Goal: Register for event/course

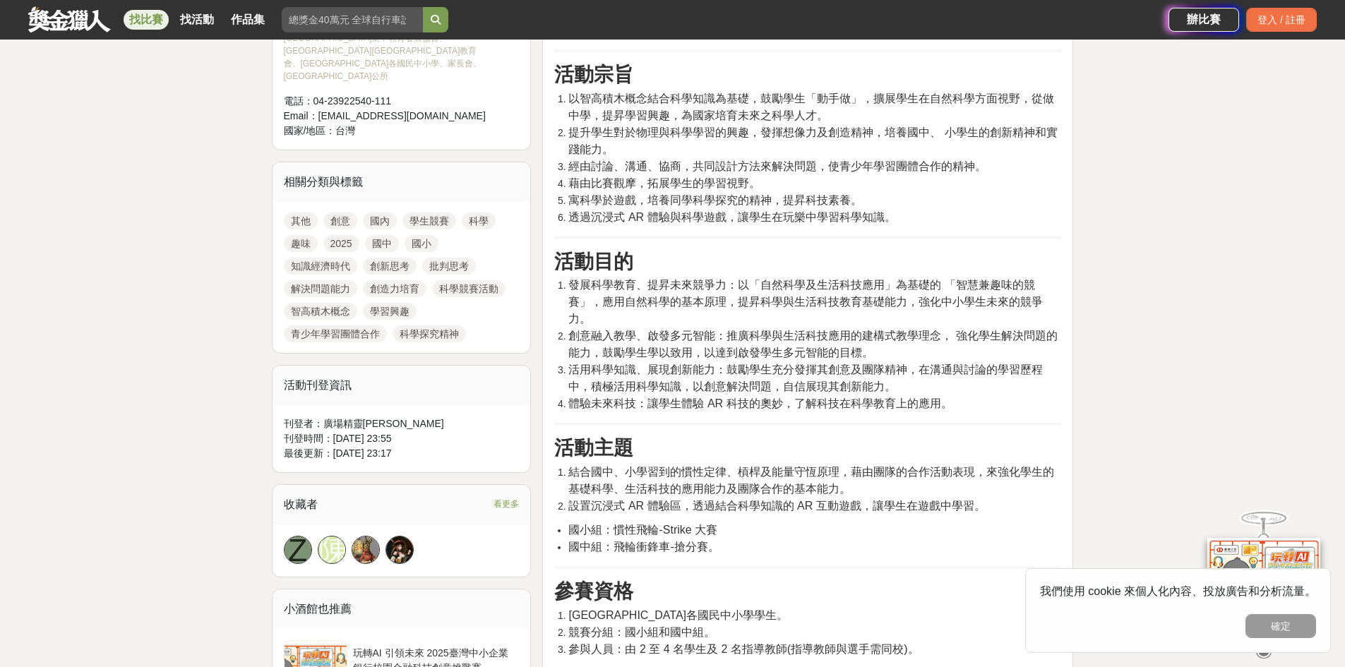
scroll to position [1168, 0]
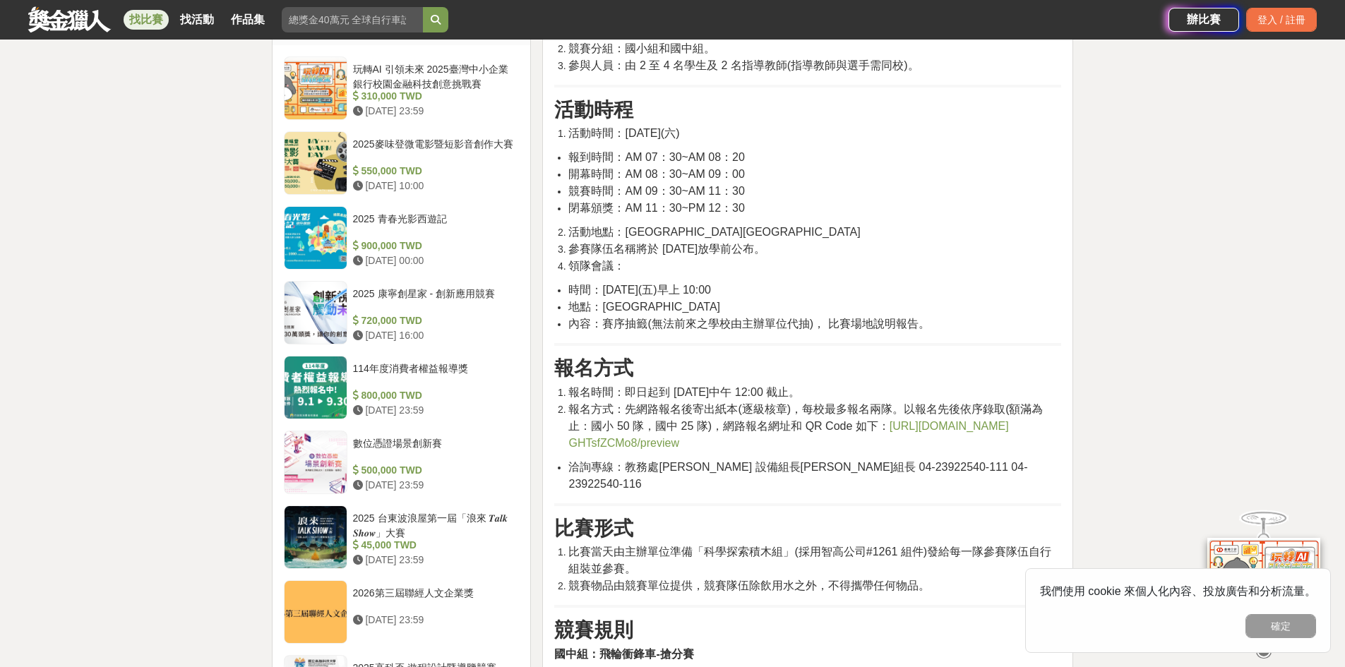
click at [643, 447] on span "https://docs.google.com/forms/d/1aqep961MRivpLtbfbBRjpQqHFVClJ2nau GHTsfZCMo8/p…" at bounding box center [788, 434] width 440 height 29
click at [669, 445] on span "https://docs.google.com/forms/d/1aqep961MRivpLtbfbBRjpQqHFVClJ2nau GHTsfZCMo8/p…" at bounding box center [788, 434] width 440 height 29
click at [674, 448] on span "https://docs.google.com/forms/d/1aqep961MRivpLtbfbBRjpQqHFVClJ2nau GHTsfZCMo8/p…" at bounding box center [788, 434] width 440 height 29
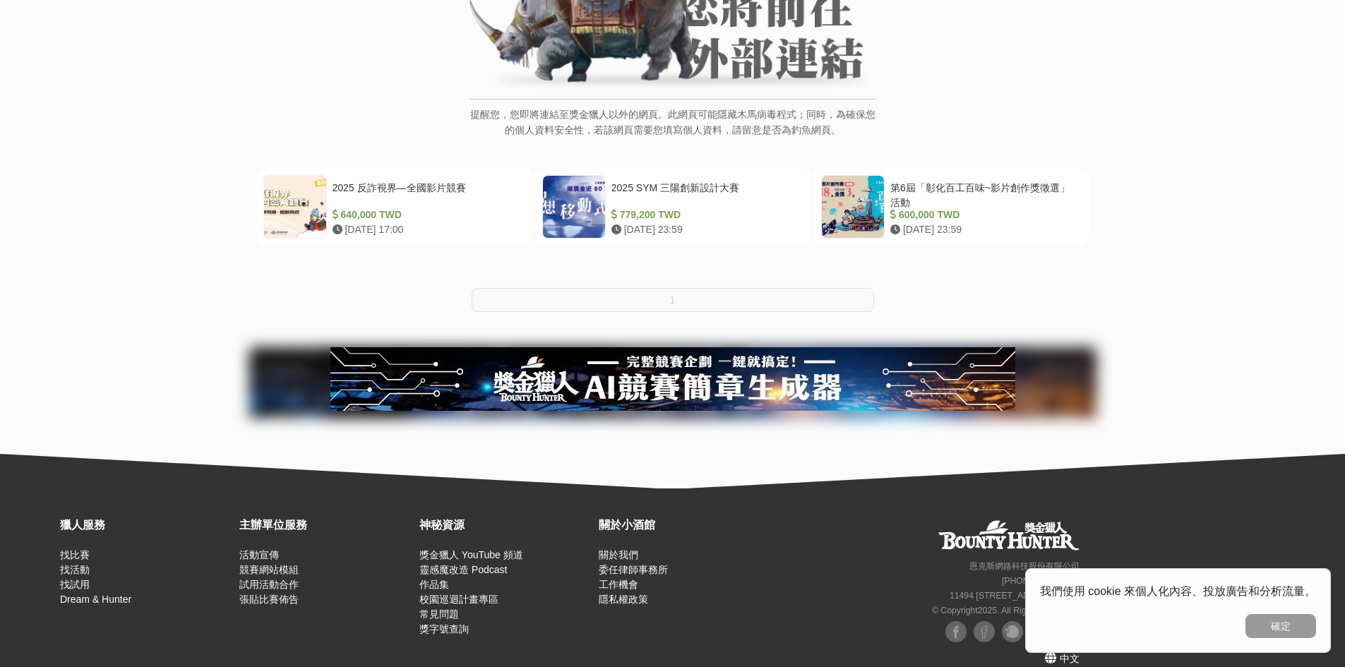
scroll to position [213, 0]
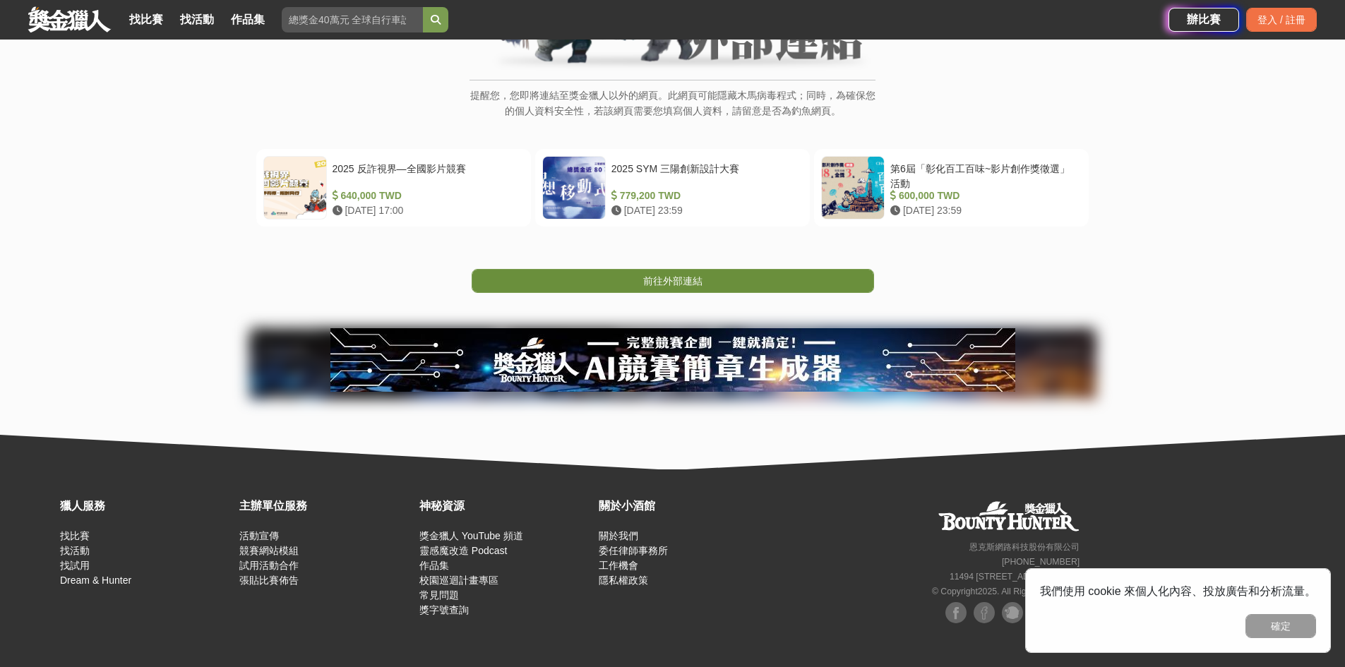
click at [666, 276] on span "前往外部連結" at bounding box center [672, 280] width 59 height 11
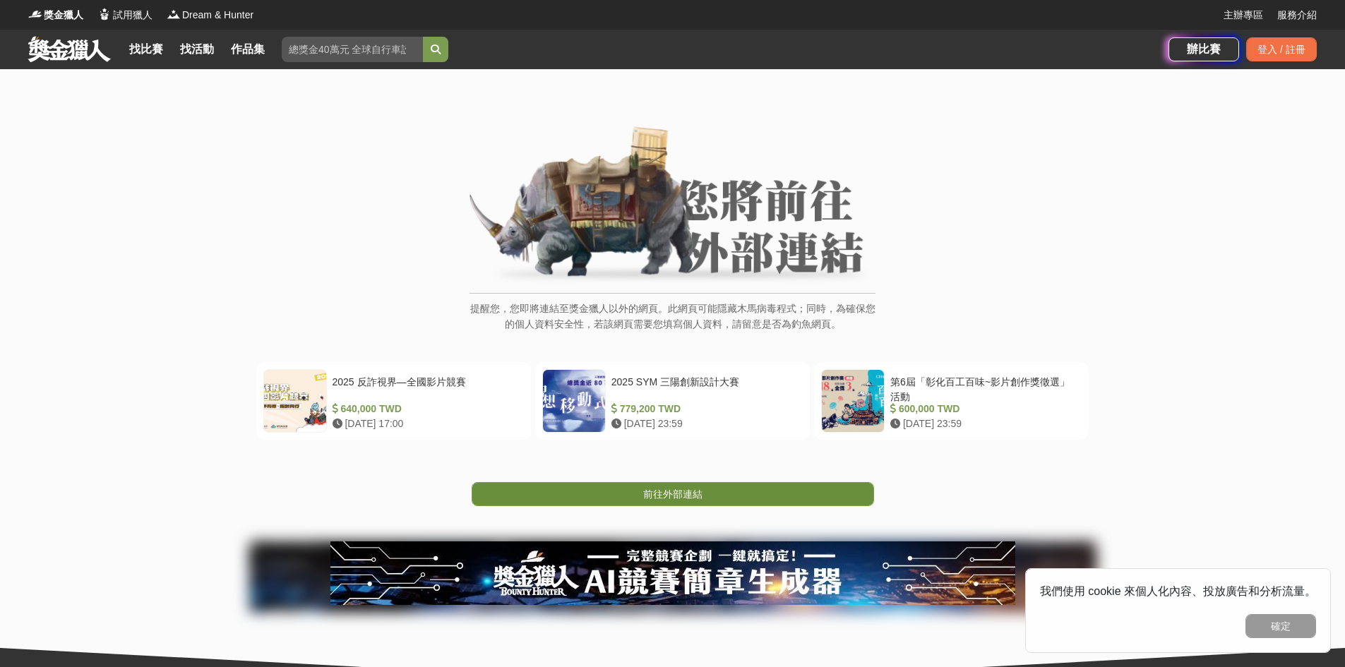
click at [669, 492] on span "前往外部連結" at bounding box center [672, 494] width 59 height 11
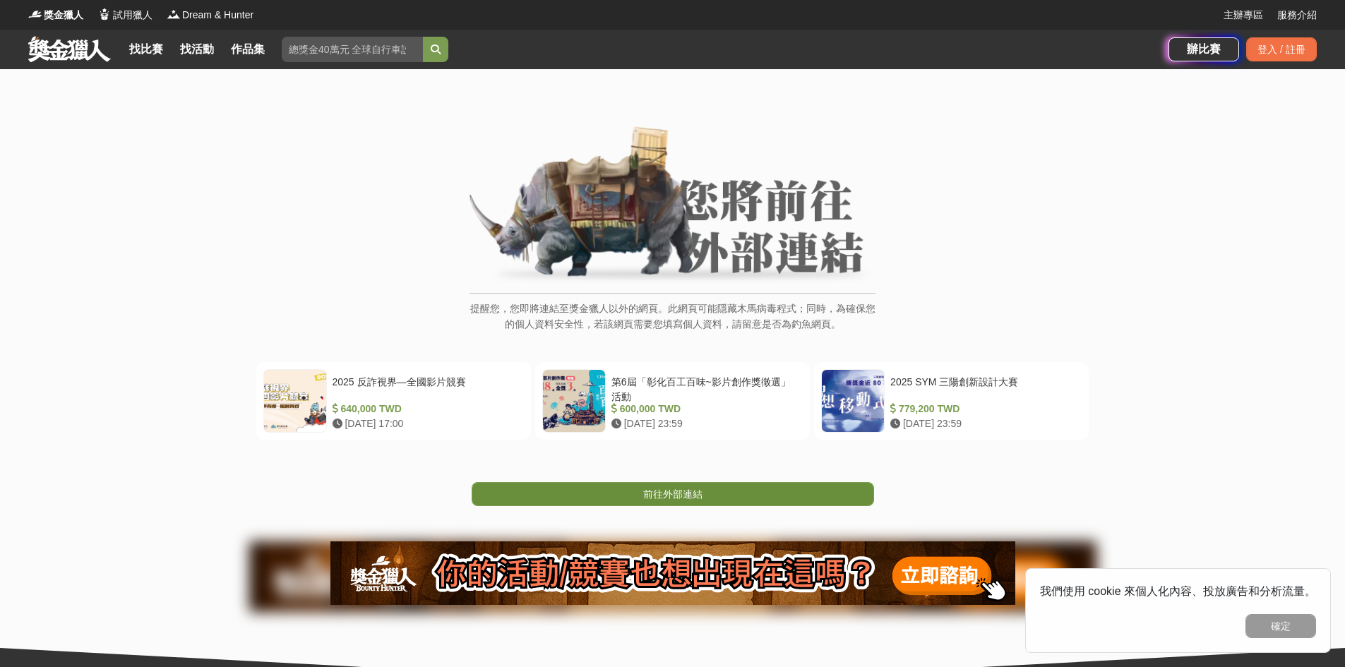
click at [666, 493] on span "前往外部連結" at bounding box center [672, 494] width 59 height 11
